Goal: Transaction & Acquisition: Purchase product/service

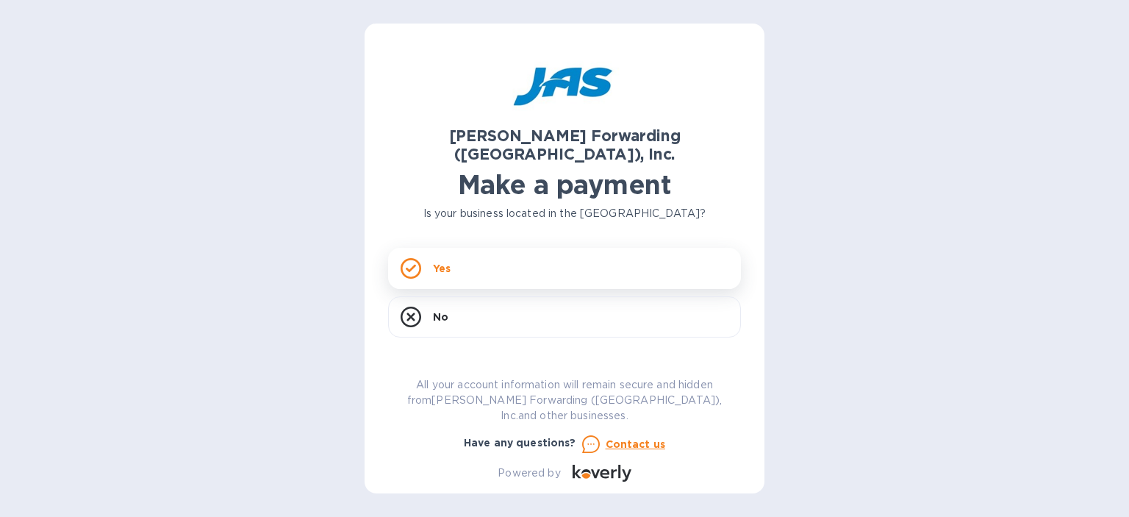
click at [532, 259] on div "Yes" at bounding box center [564, 268] width 353 height 41
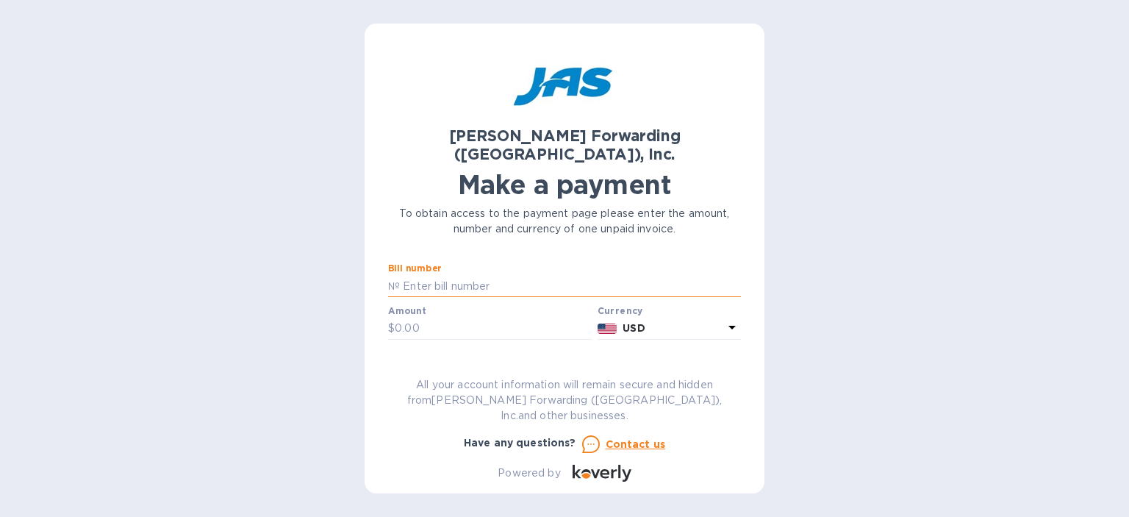
click at [520, 275] on input "text" at bounding box center [570, 286] width 341 height 22
type input "BNA503379755"
type input "1,392.68"
type input "HealthSmart Foods"
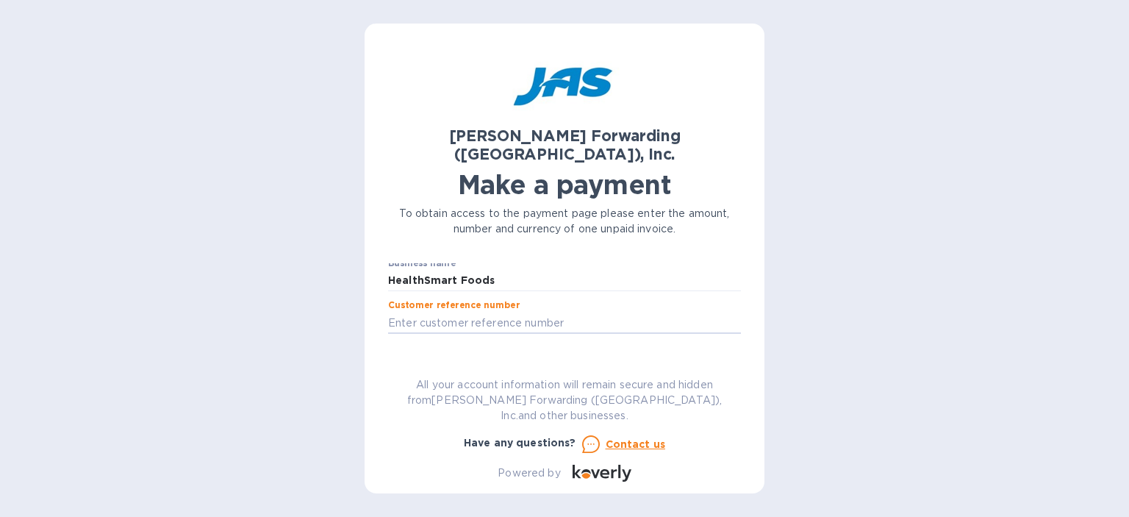
click at [615, 360] on span "Go to payment page" at bounding box center [564, 369] width 329 height 18
